Goal: Task Accomplishment & Management: Manage account settings

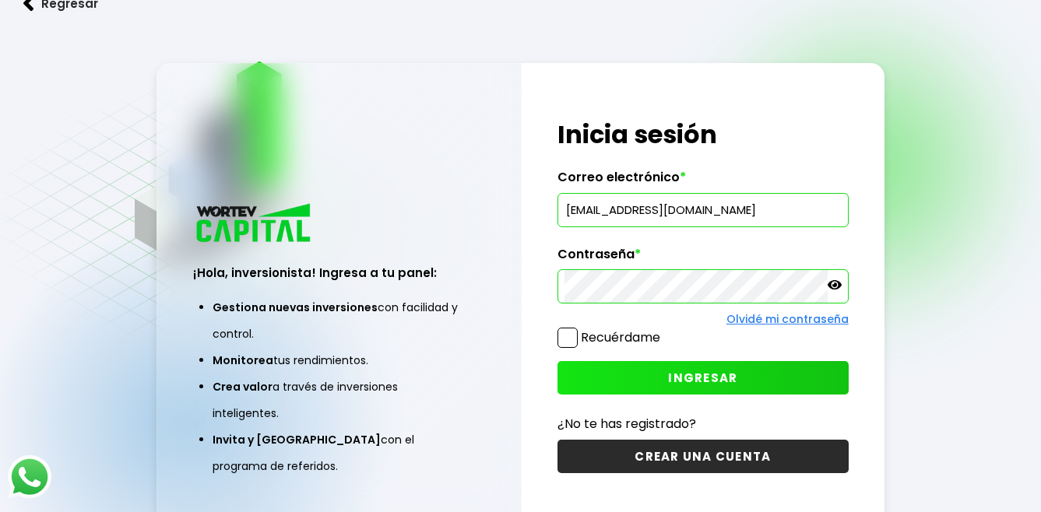
click at [567, 340] on span at bounding box center [568, 338] width 20 height 20
click at [664, 330] on input "Recuérdame" at bounding box center [664, 330] width 0 height 0
click at [708, 374] on span "INGRESAR" at bounding box center [702, 378] width 69 height 16
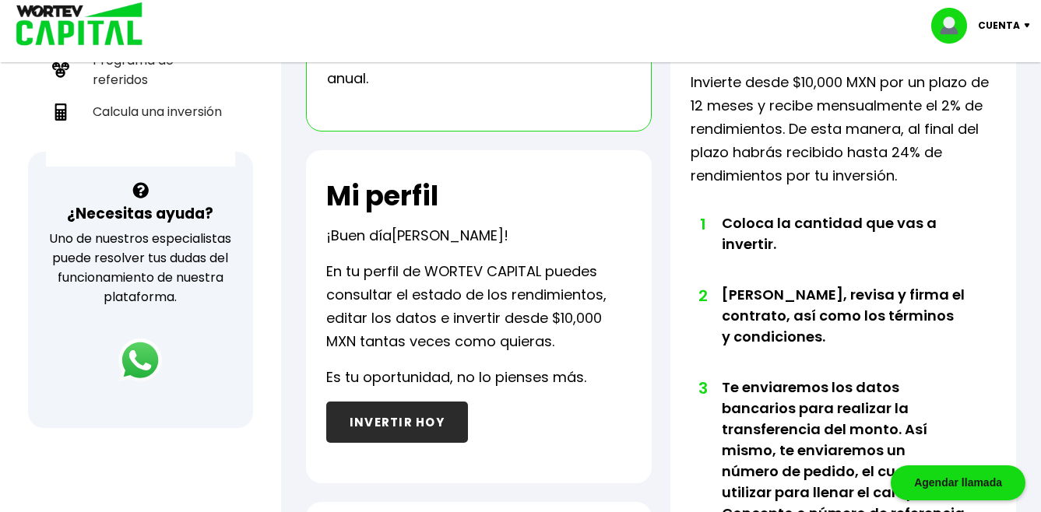
scroll to position [156, 0]
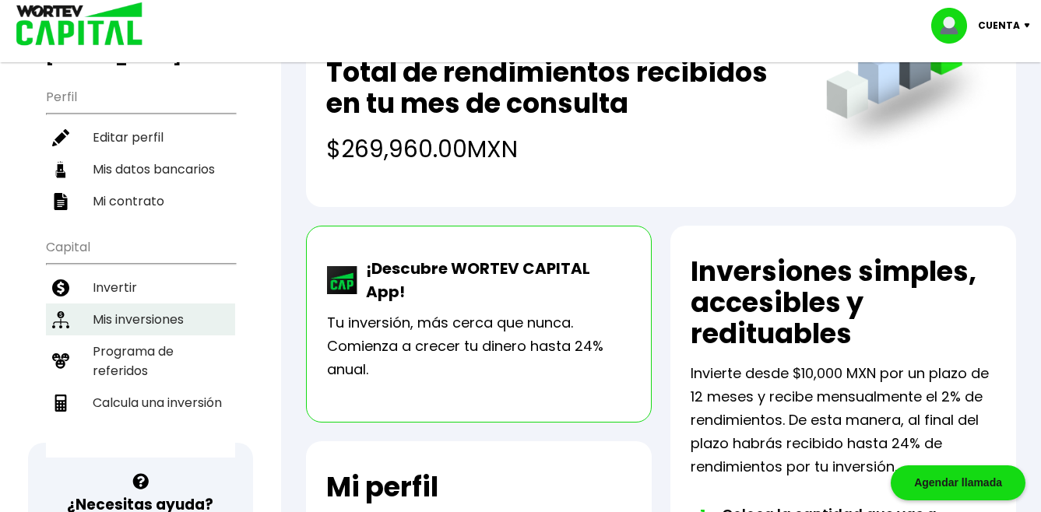
click at [132, 304] on li "Mis inversiones" at bounding box center [140, 320] width 189 height 32
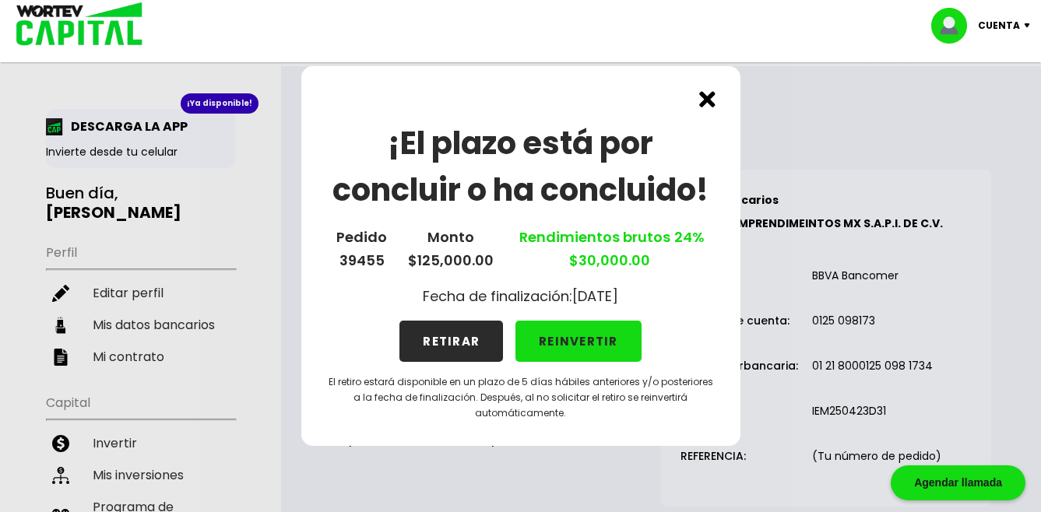
click at [709, 97] on img at bounding box center [707, 99] width 16 height 16
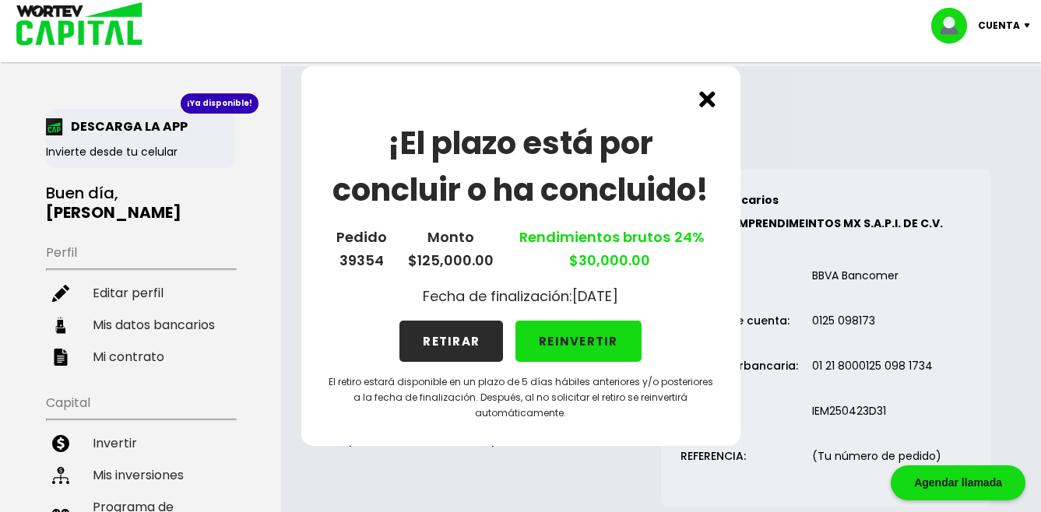
click at [704, 100] on img at bounding box center [707, 99] width 16 height 16
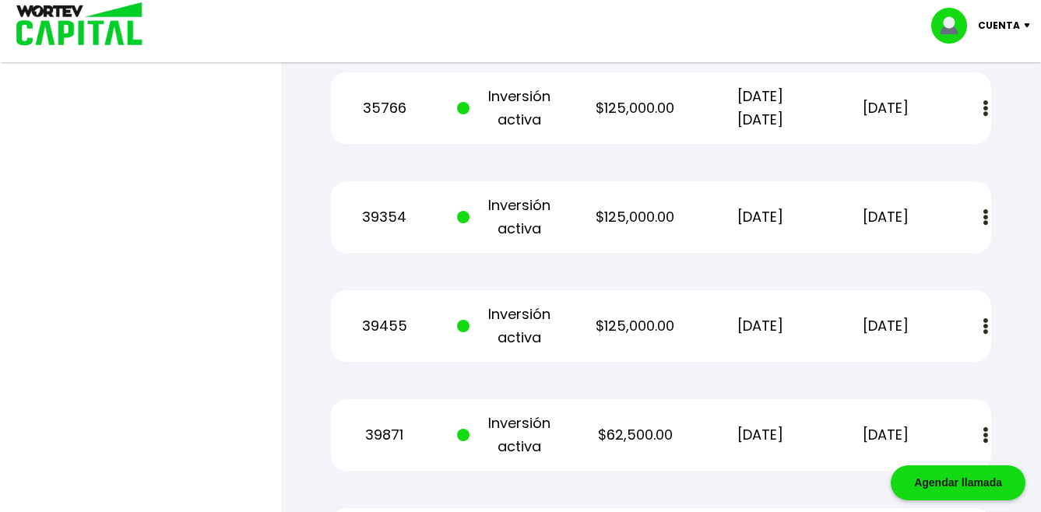
scroll to position [779, 0]
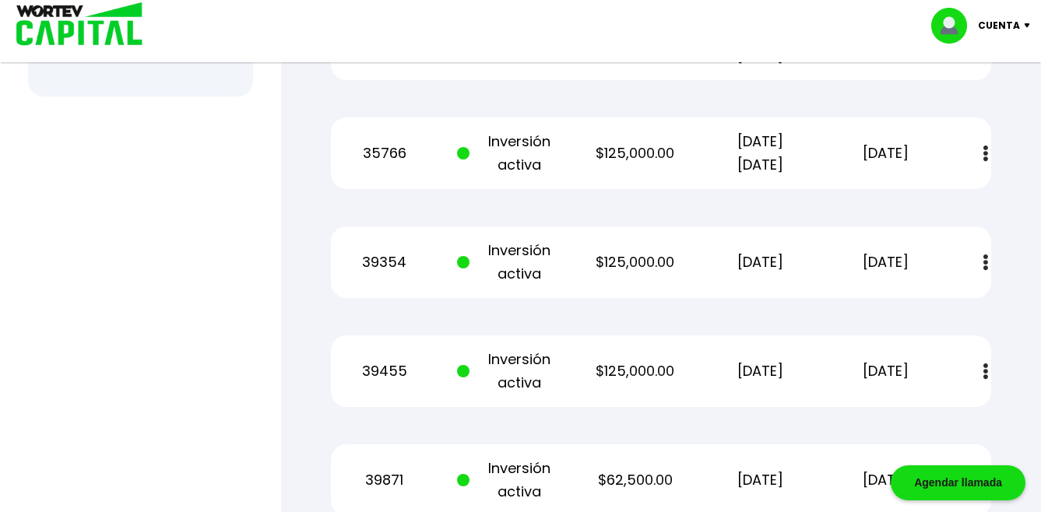
click at [988, 255] on img at bounding box center [986, 263] width 5 height 16
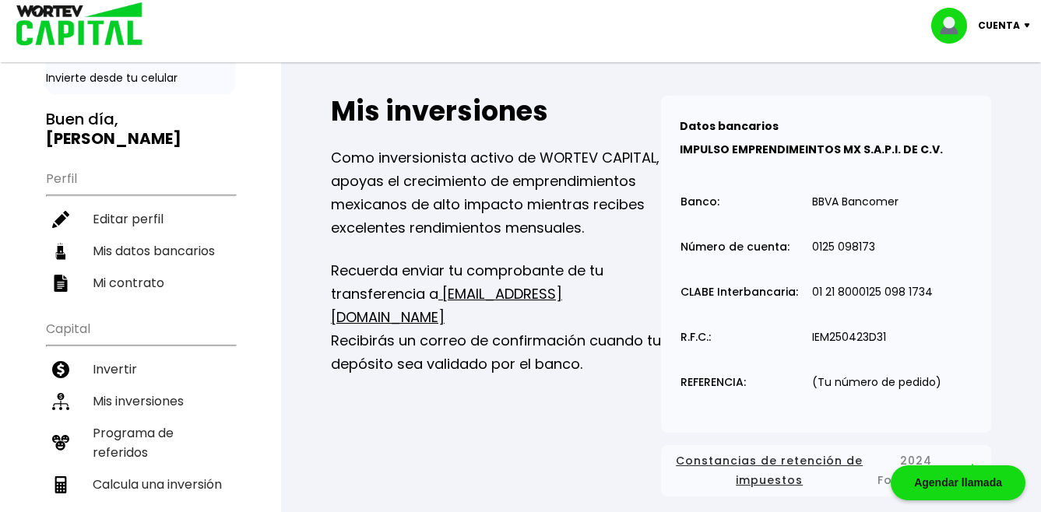
scroll to position [78, 0]
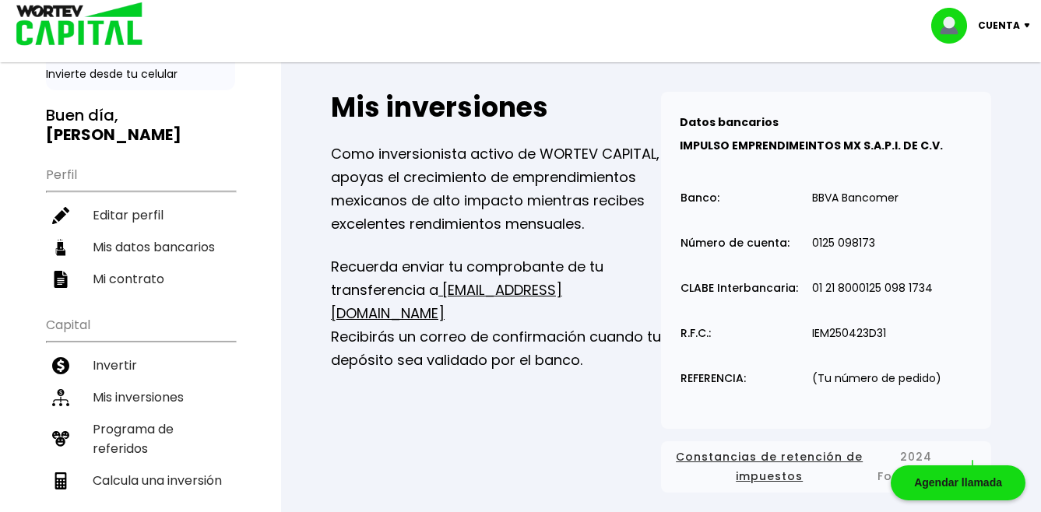
click at [1023, 23] on img at bounding box center [1030, 25] width 21 height 5
click at [1008, 106] on li "Cerrar sesión" at bounding box center [983, 104] width 125 height 32
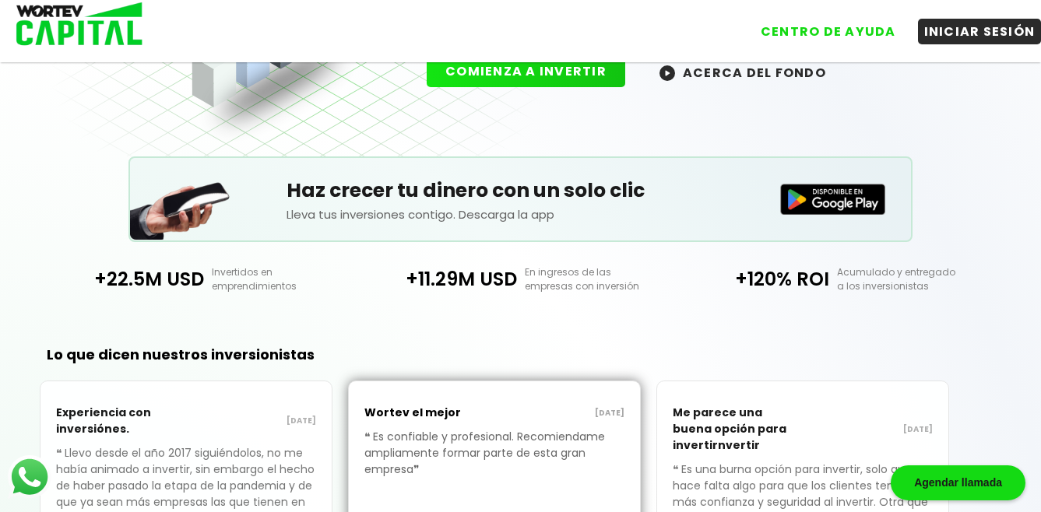
scroll to position [234, 0]
